Goal: Information Seeking & Learning: Learn about a topic

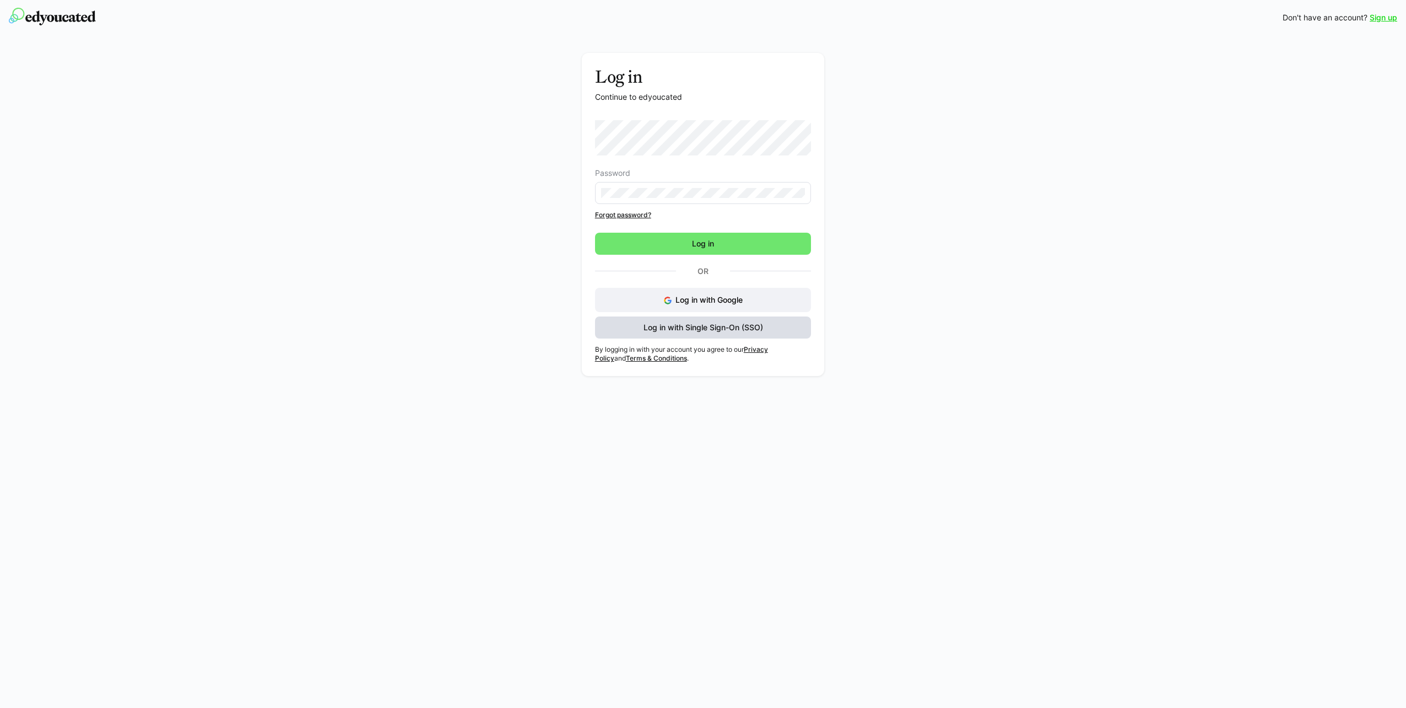
click at [717, 330] on span "Log in with Single Sign-On (SSO)" at bounding box center [703, 327] width 123 height 11
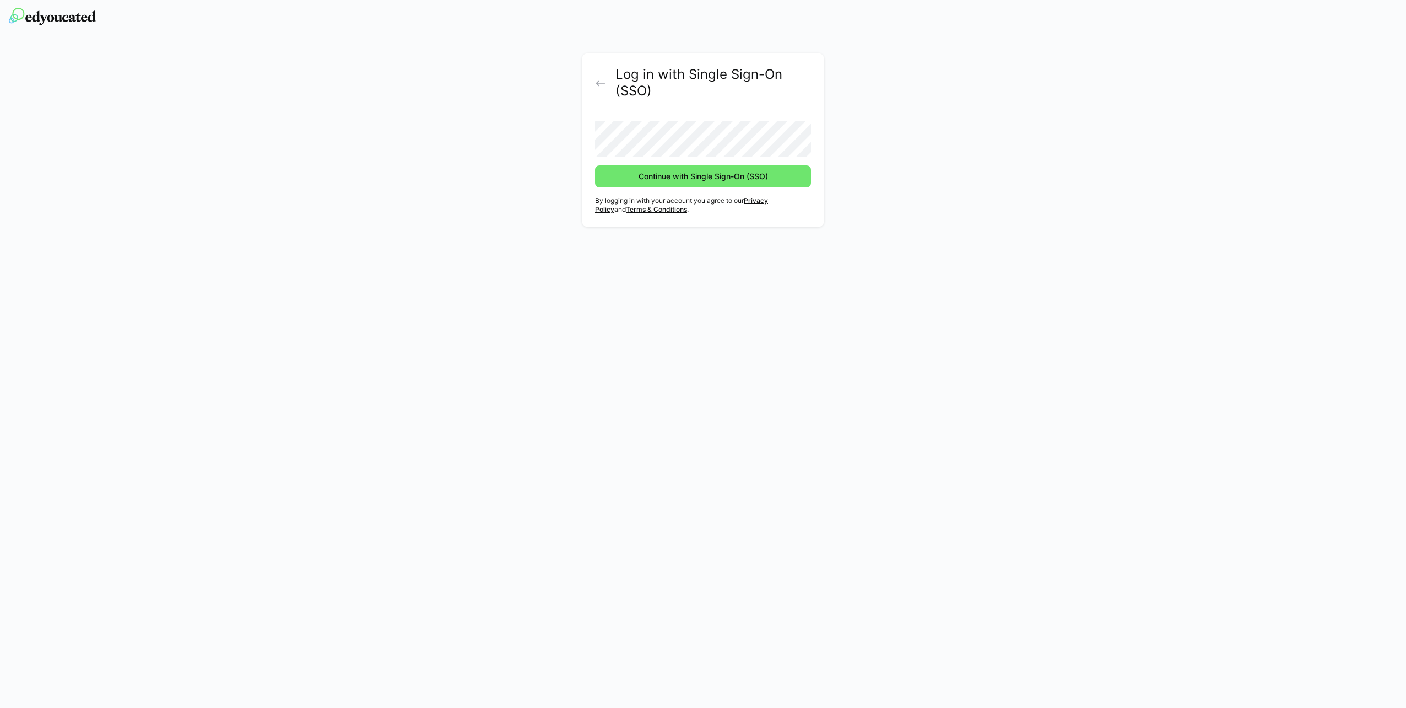
click at [595, 165] on button "Continue with Single Sign-On (SSO)" at bounding box center [703, 176] width 216 height 22
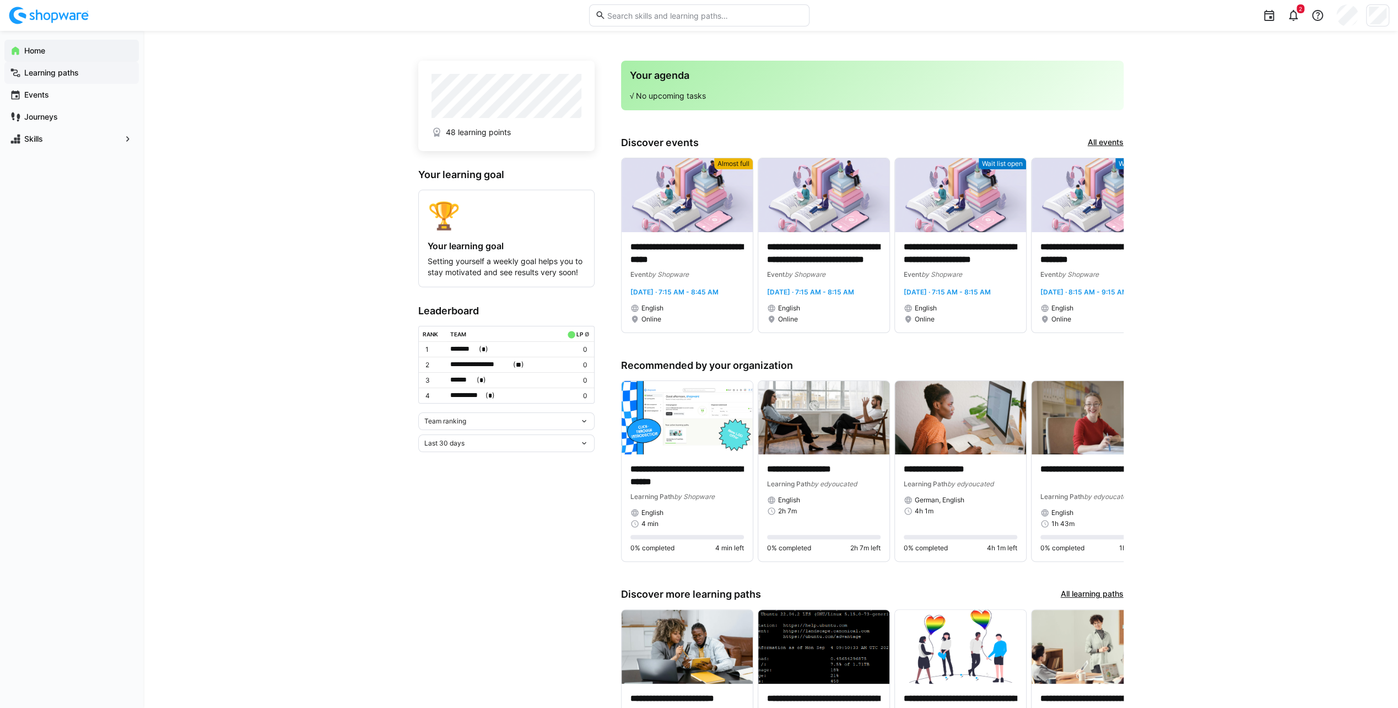
click at [82, 74] on span "Learning paths" at bounding box center [78, 72] width 111 height 11
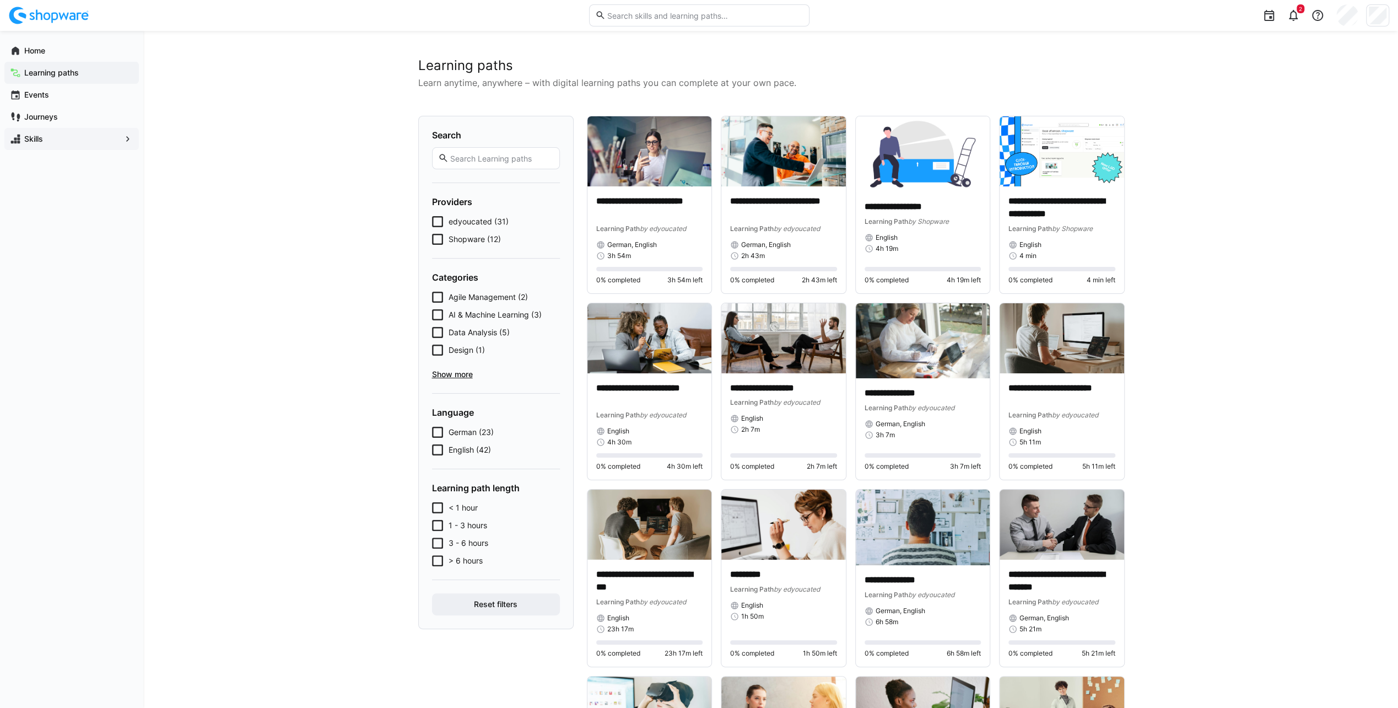
click at [45, 139] on span "Skills" at bounding box center [72, 138] width 98 height 11
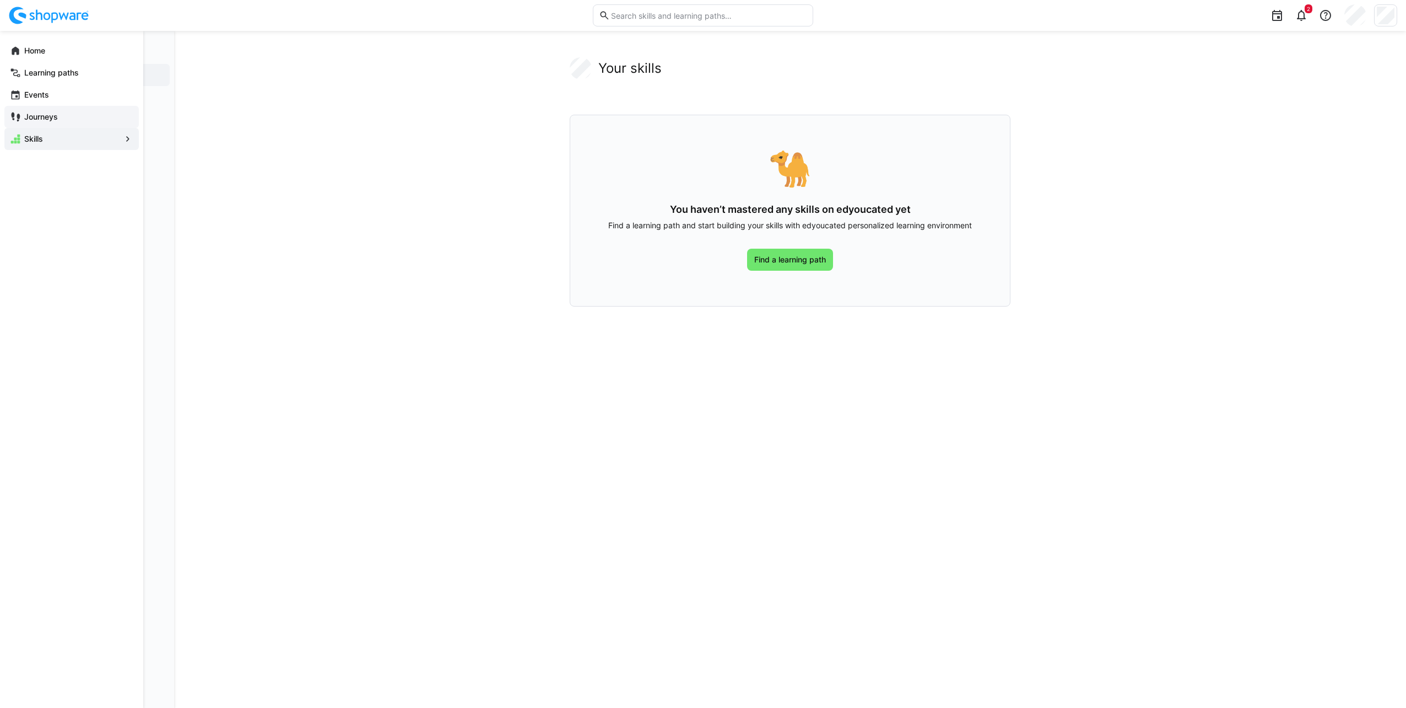
click at [18, 109] on div "Journeys" at bounding box center [71, 117] width 134 height 22
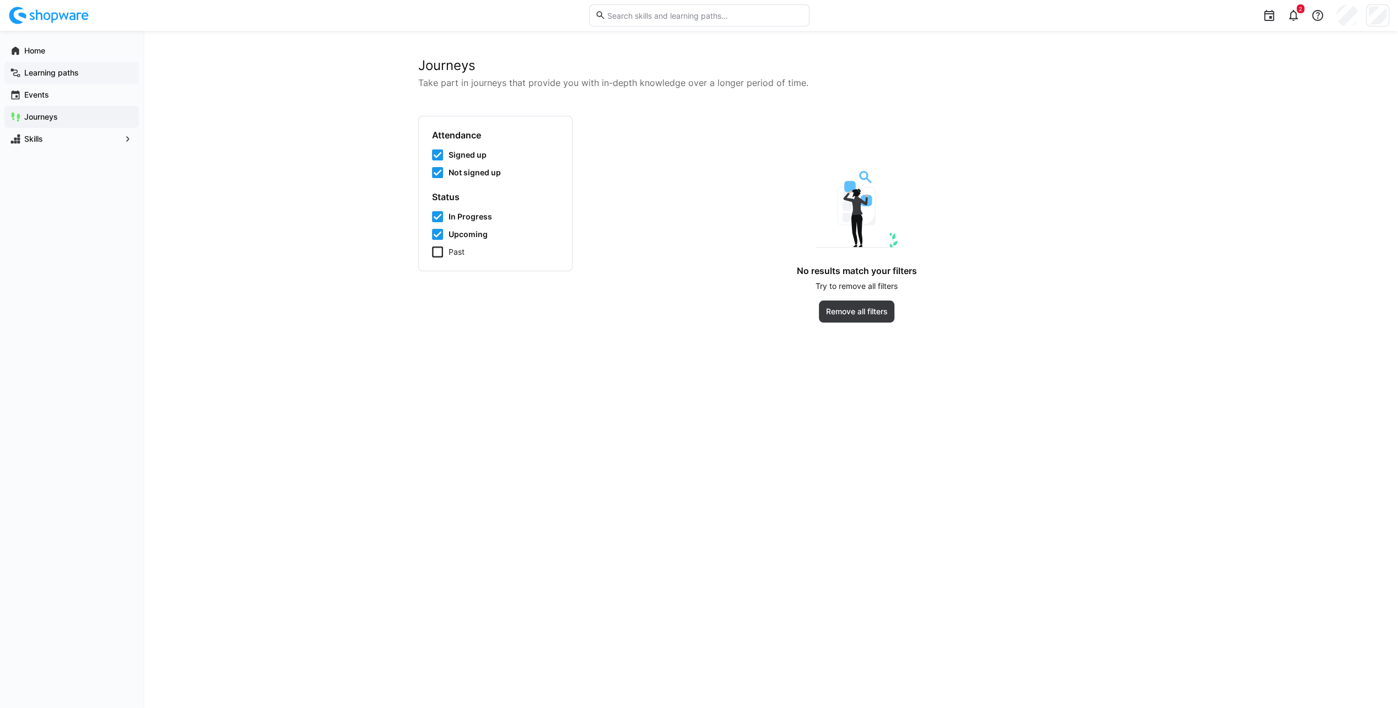
click at [30, 67] on span "Learning paths" at bounding box center [78, 72] width 111 height 11
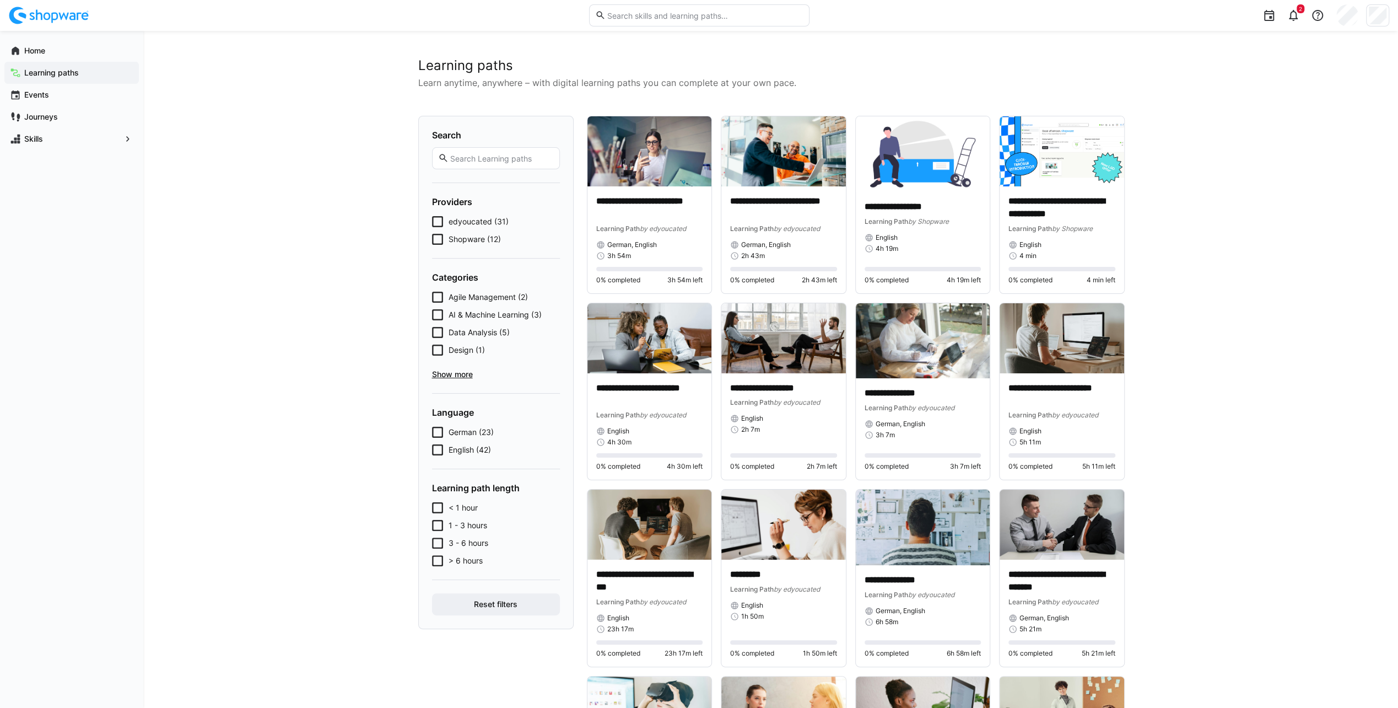
click at [454, 236] on span "Shopware (12)" at bounding box center [475, 239] width 52 height 11
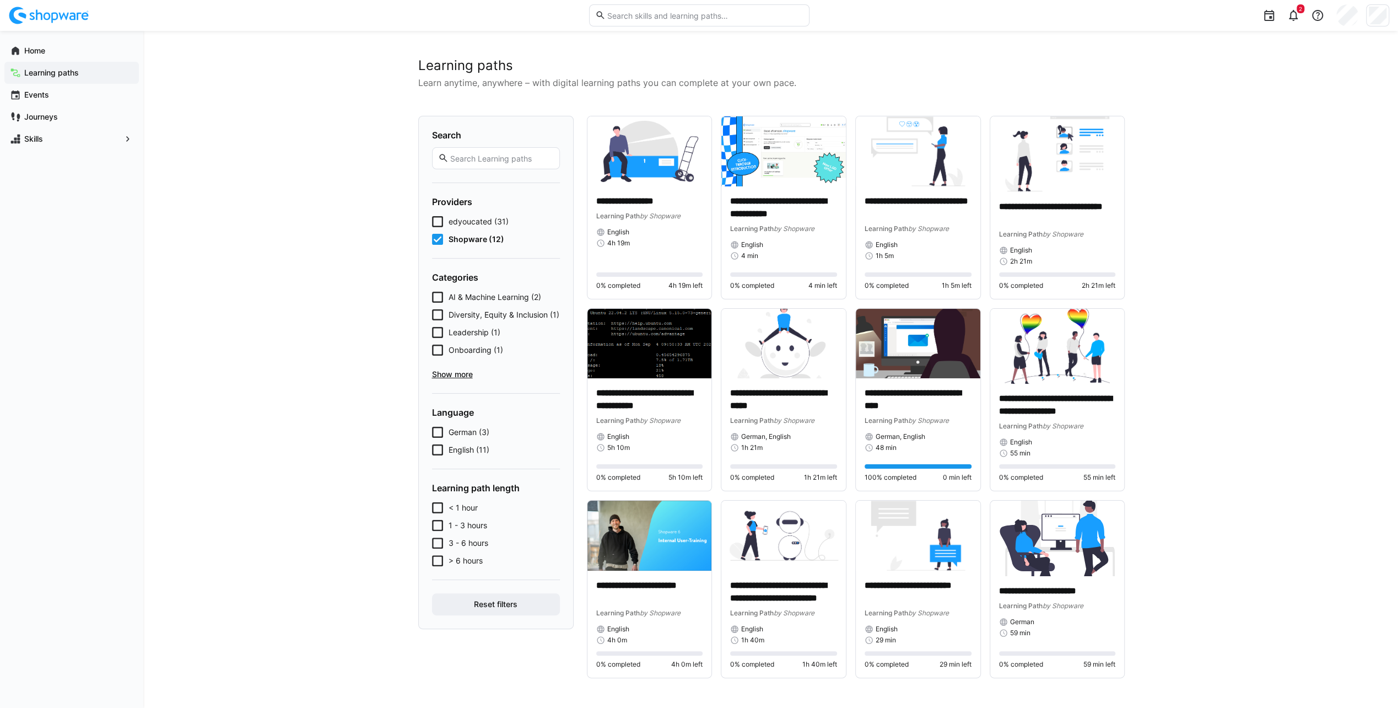
click at [365, 224] on div "**********" at bounding box center [770, 369] width 1255 height 677
click at [1061, 367] on img at bounding box center [1057, 347] width 134 height 76
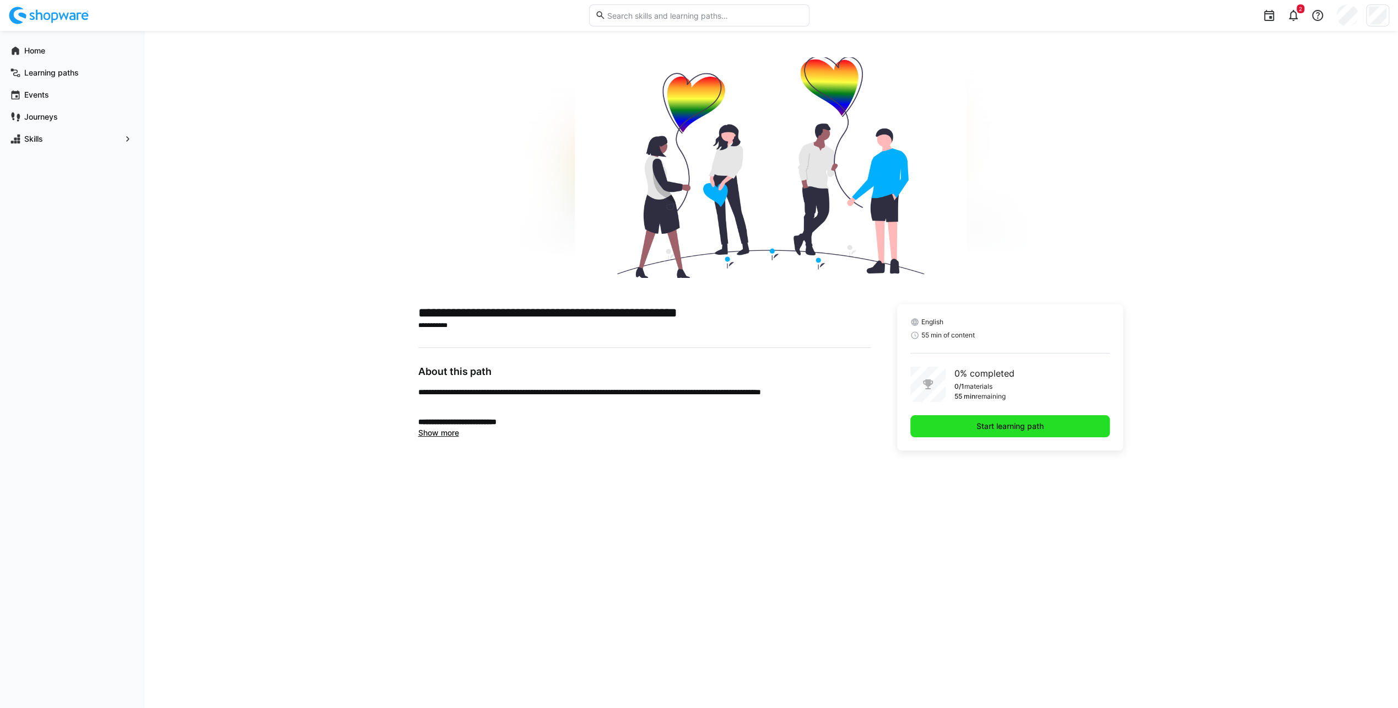
click at [1009, 423] on span "Start learning path" at bounding box center [1010, 425] width 71 height 11
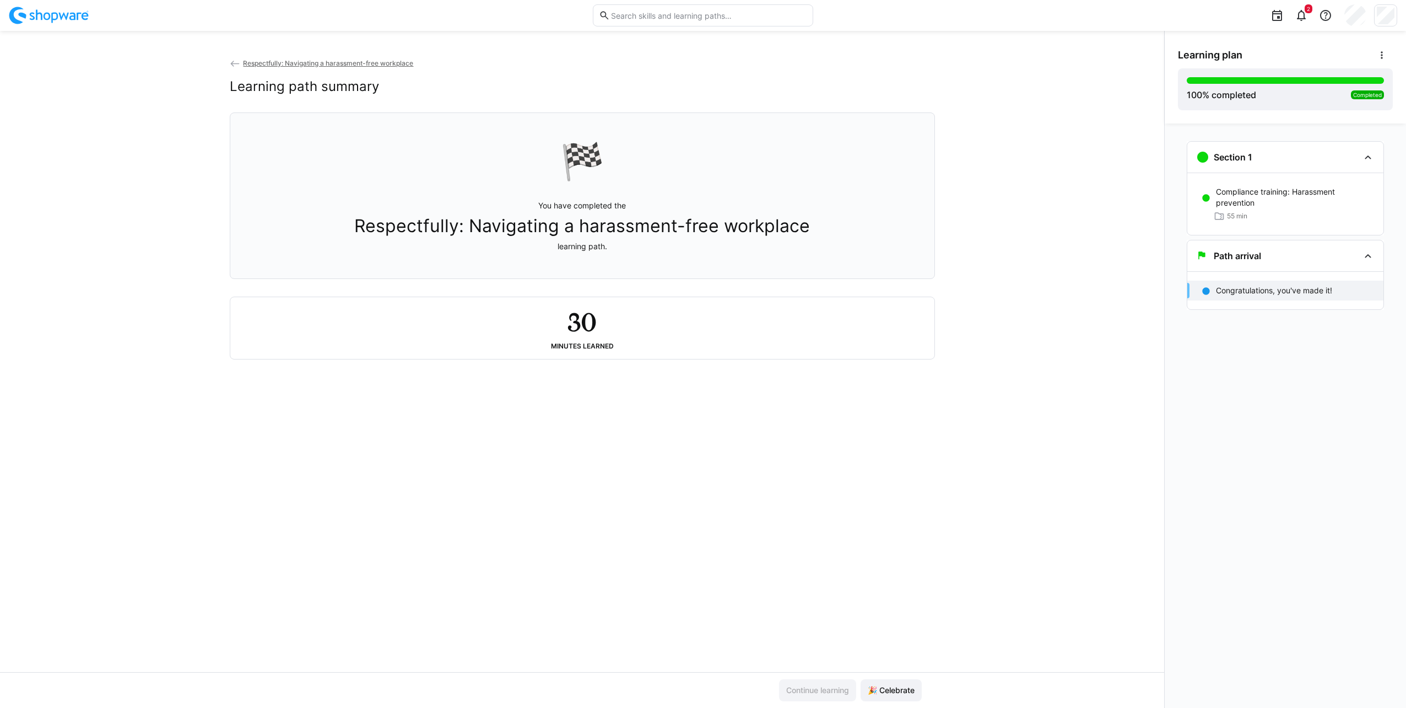
click at [707, 441] on div "Respectfully: Navigating a harassment-free workplace Learning path summary 🏁 Yo…" at bounding box center [582, 364] width 1164 height 614
click at [721, 430] on div "Respectfully: Navigating a harassment-free workplace Learning path summary 🏁 Yo…" at bounding box center [582, 364] width 1164 height 614
click at [996, 419] on div "Respectfully: Navigating a harassment-free workplace Learning path summary 🏁 Yo…" at bounding box center [582, 364] width 1164 height 614
